Goal: Use online tool/utility: Utilize a website feature to perform a specific function

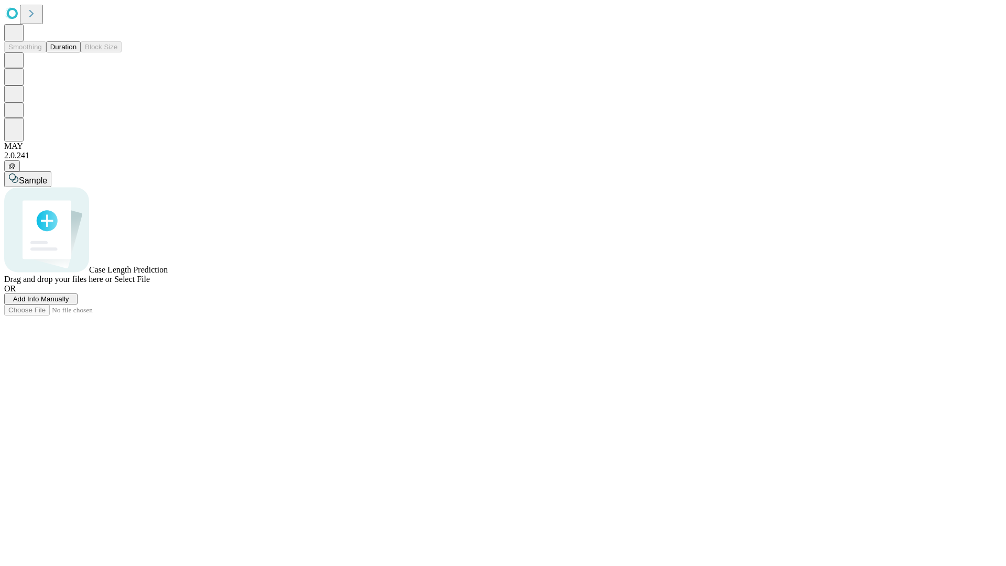
click at [69, 303] on span "Add Info Manually" at bounding box center [41, 299] width 56 height 8
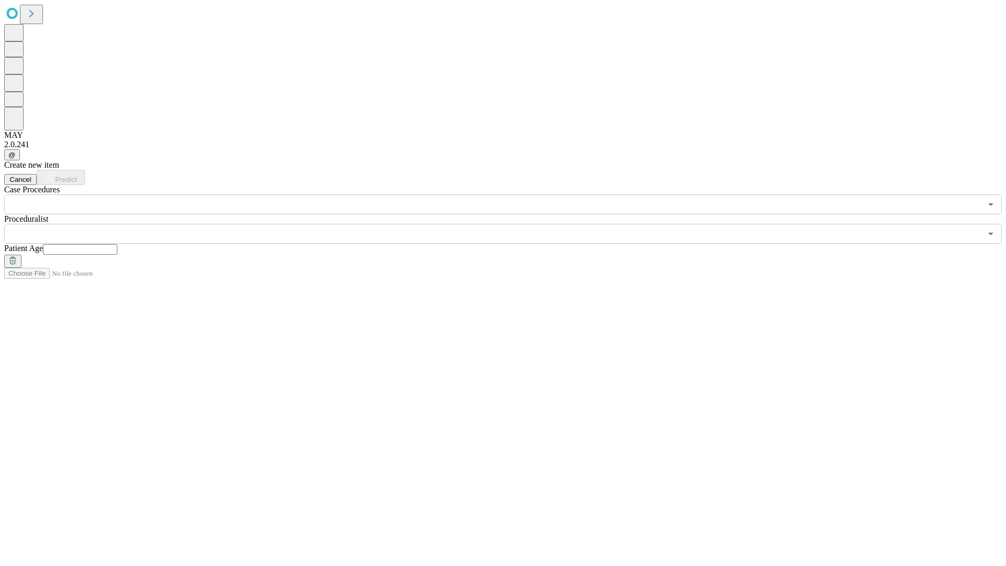
click at [117, 244] on input "text" at bounding box center [80, 249] width 74 height 10
type input "**"
click at [510, 224] on input "text" at bounding box center [492, 234] width 977 height 20
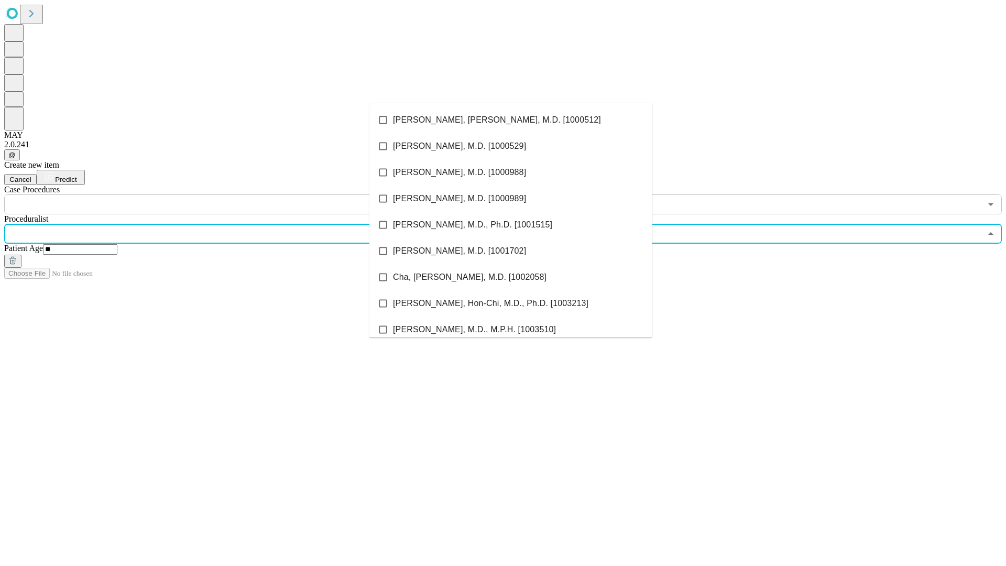
click at [511, 120] on li "[PERSON_NAME], [PERSON_NAME], M.D. [1000512]" at bounding box center [510, 120] width 283 height 26
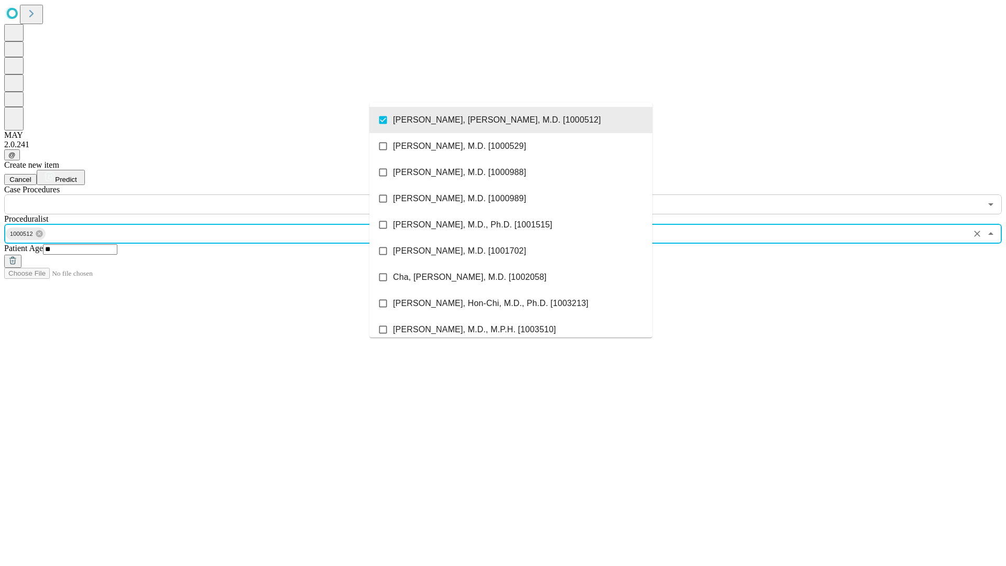
click at [220, 194] on input "text" at bounding box center [492, 204] width 977 height 20
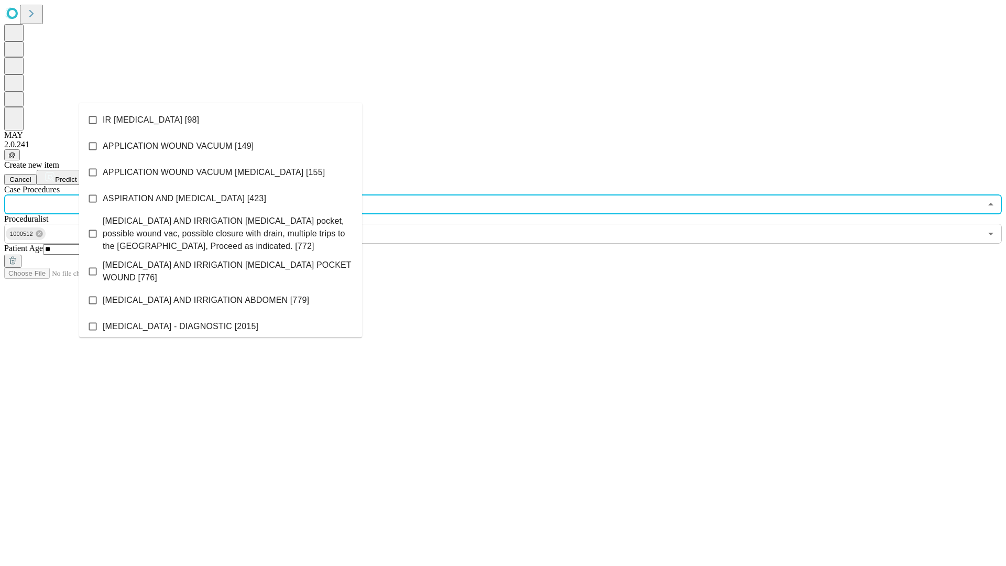
click at [221, 120] on li "IR [MEDICAL_DATA] [98]" at bounding box center [220, 120] width 283 height 26
click at [76, 175] on span "Predict" at bounding box center [65, 179] width 21 height 8
